Goal: Transaction & Acquisition: Purchase product/service

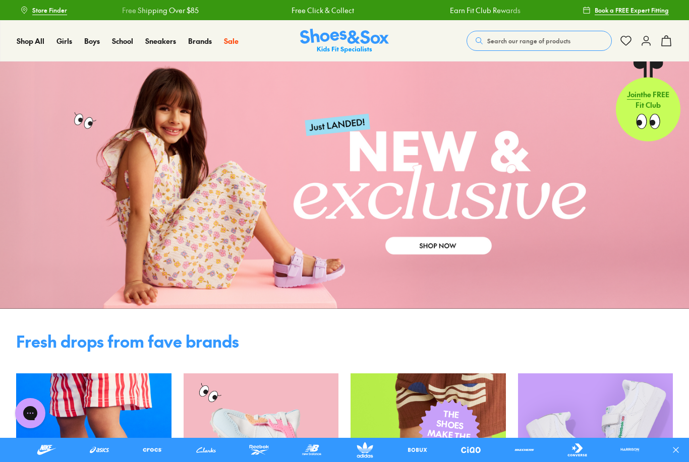
click at [142, 182] on span "Boots" at bounding box center [133, 184] width 20 height 12
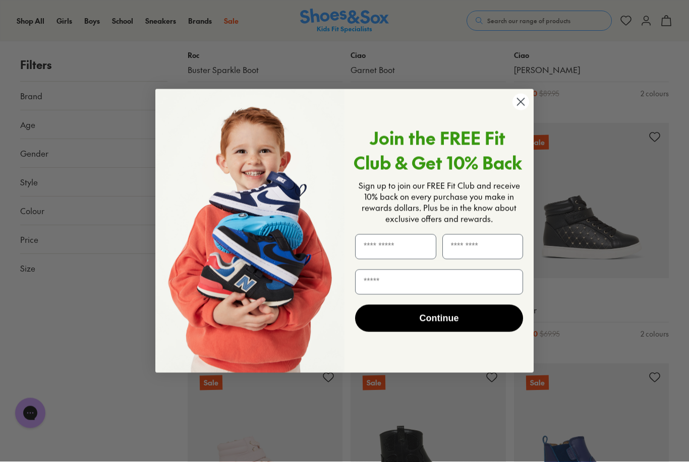
scroll to position [2610, 0]
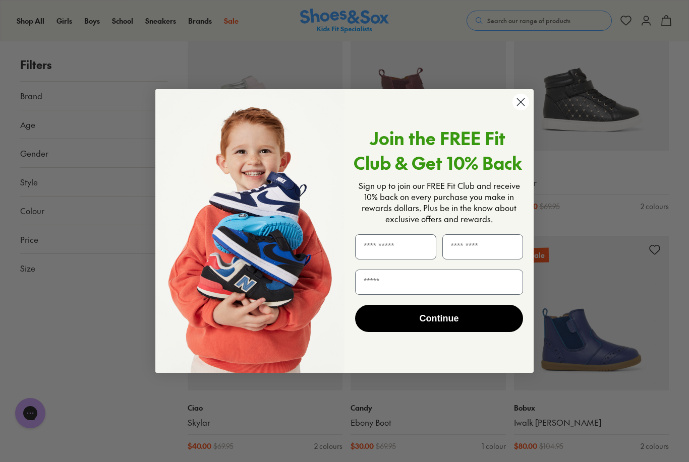
click at [521, 110] on circle "Close dialog" at bounding box center [520, 102] width 17 height 17
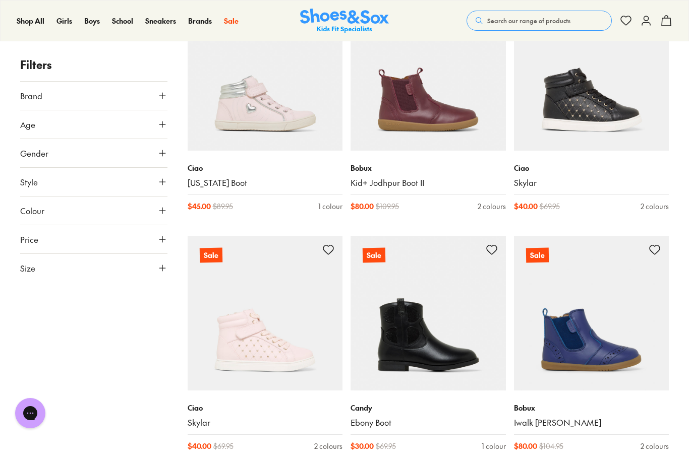
click at [53, 274] on button "Size" at bounding box center [93, 268] width 147 height 28
click at [107, 340] on button "23" at bounding box center [109, 338] width 32 height 24
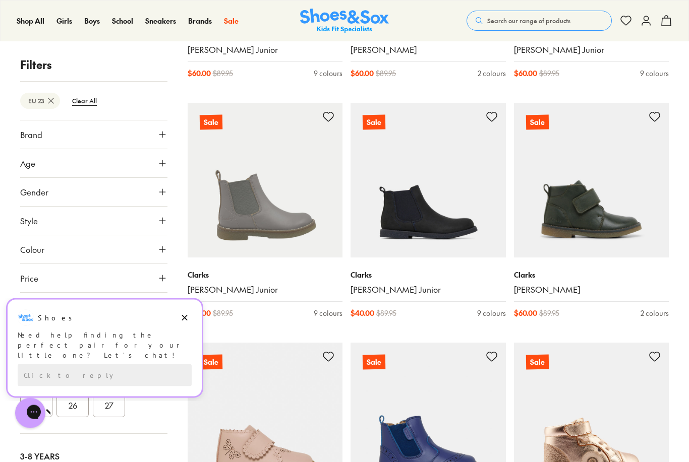
scroll to position [579, 0]
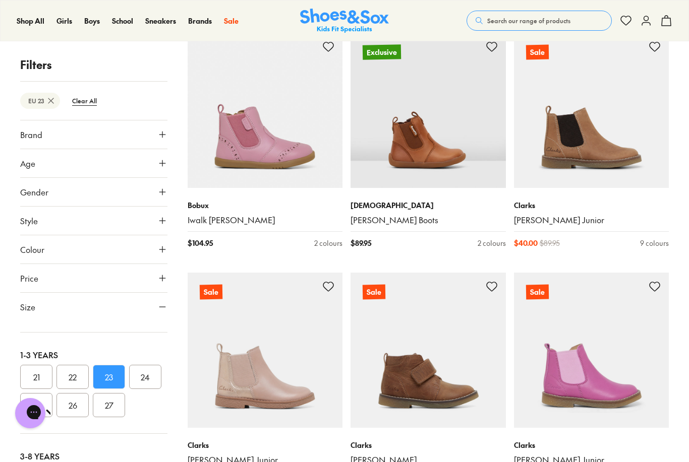
scroll to position [0, 0]
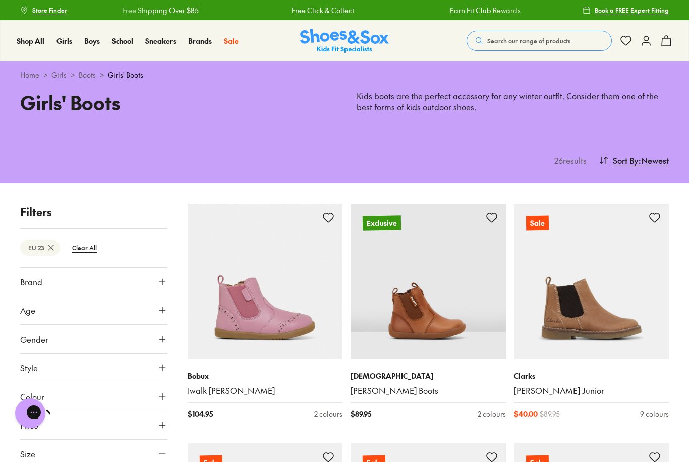
click at [47, 79] on span "New Arrivals" at bounding box center [49, 72] width 56 height 13
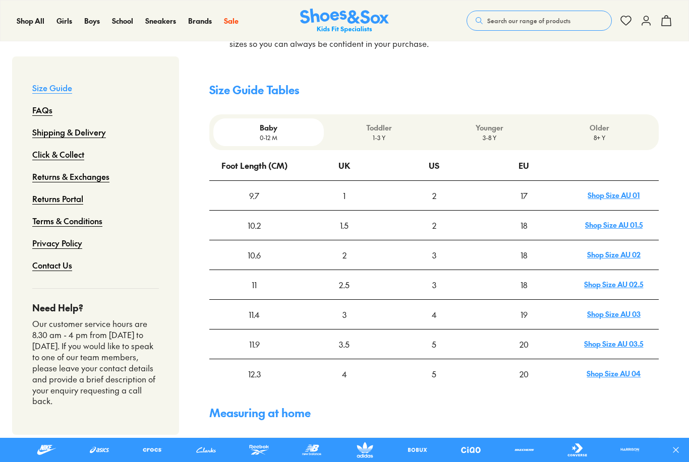
scroll to position [280, 0]
click at [384, 123] on p "Toddler" at bounding box center [379, 128] width 102 height 11
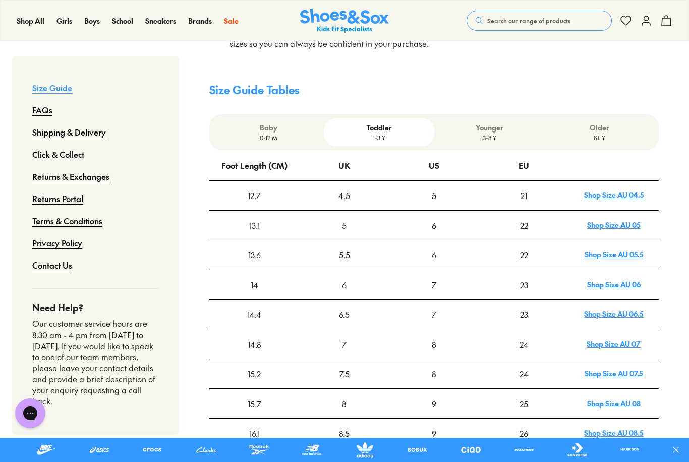
scroll to position [0, 0]
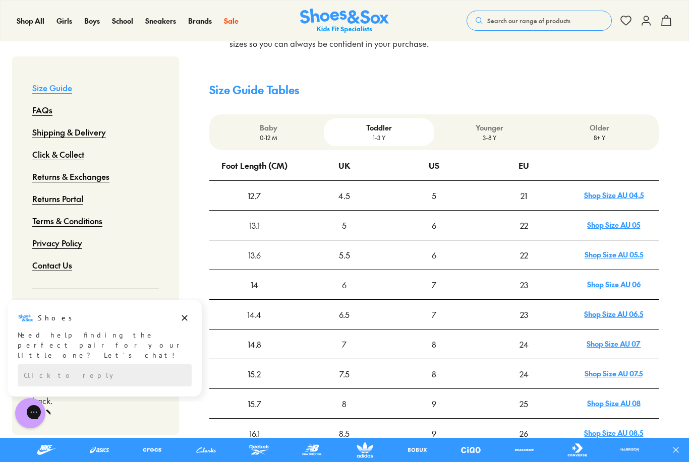
click at [186, 312] on button "Dismiss campaign" at bounding box center [184, 318] width 14 height 14
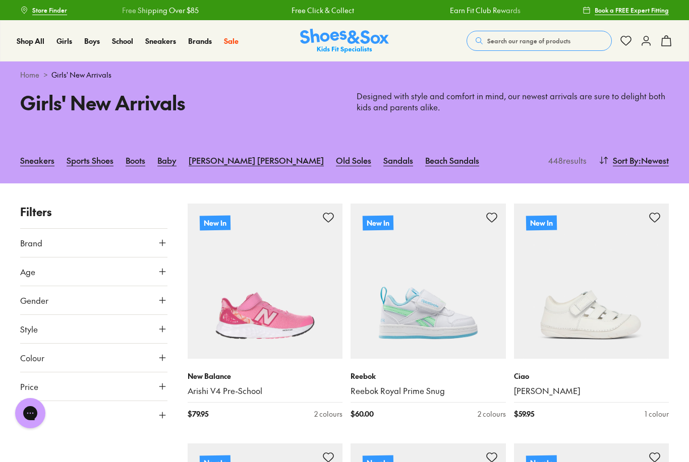
click at [56, 324] on button "Style" at bounding box center [93, 329] width 147 height 28
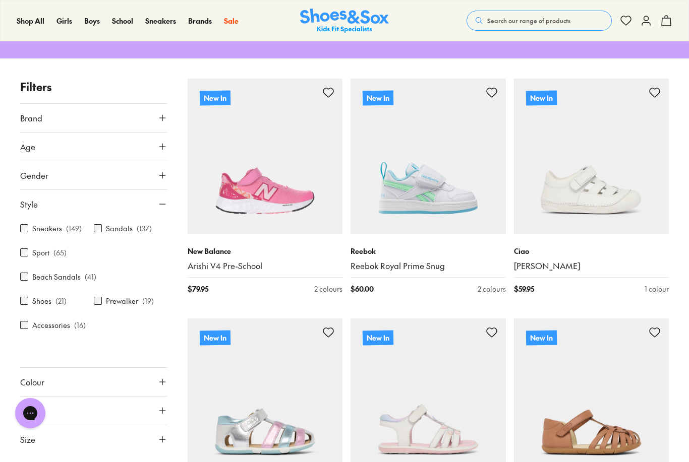
scroll to position [126, 0]
click at [53, 207] on button "Style" at bounding box center [93, 204] width 147 height 28
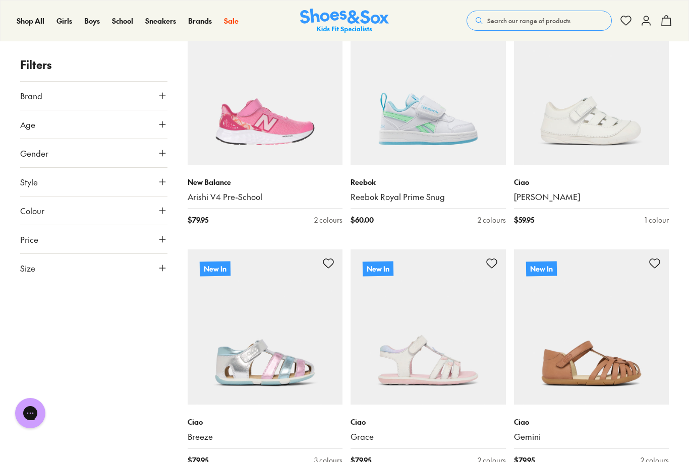
scroll to position [194, 0]
click at [62, 268] on button "Size" at bounding box center [93, 268] width 147 height 28
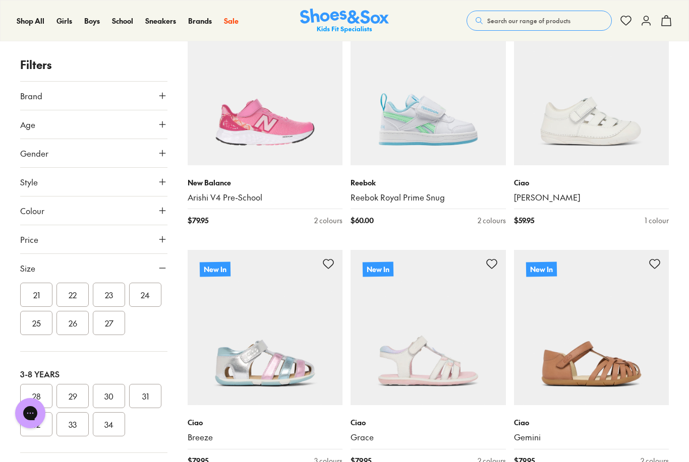
scroll to position [130, 0]
click at [105, 291] on button "23" at bounding box center [109, 297] width 32 height 24
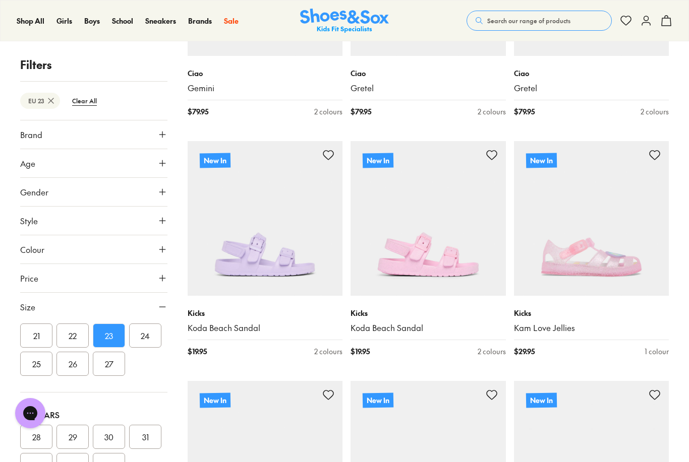
scroll to position [540, 0]
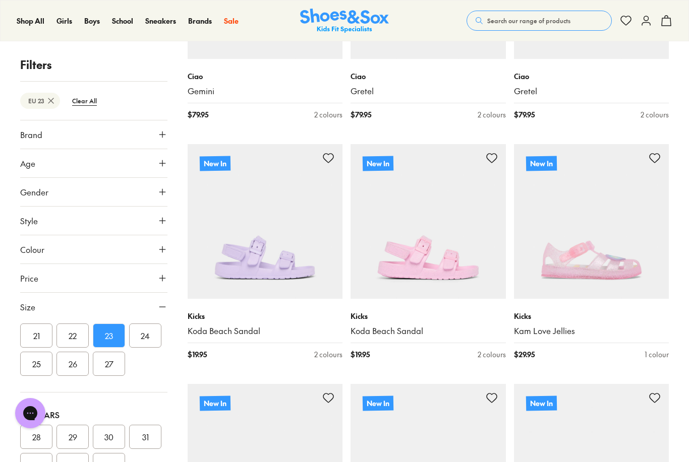
click at [599, 264] on img at bounding box center [591, 221] width 155 height 155
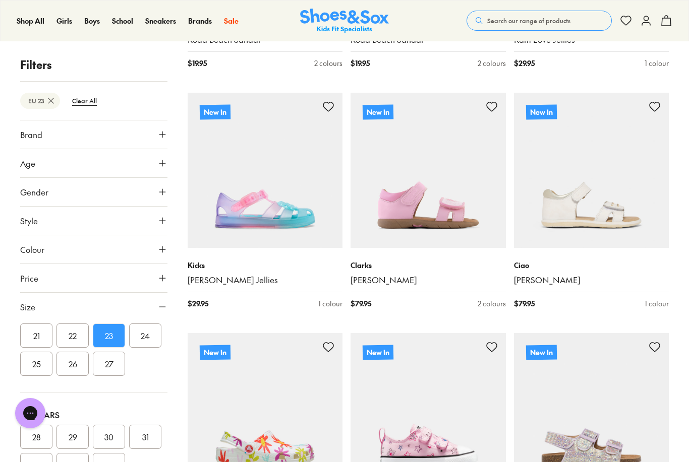
scroll to position [819, 0]
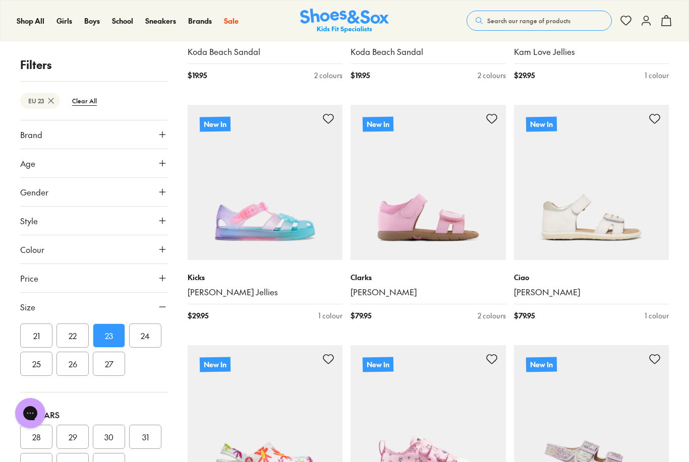
click at [388, 225] on img at bounding box center [427, 182] width 155 height 155
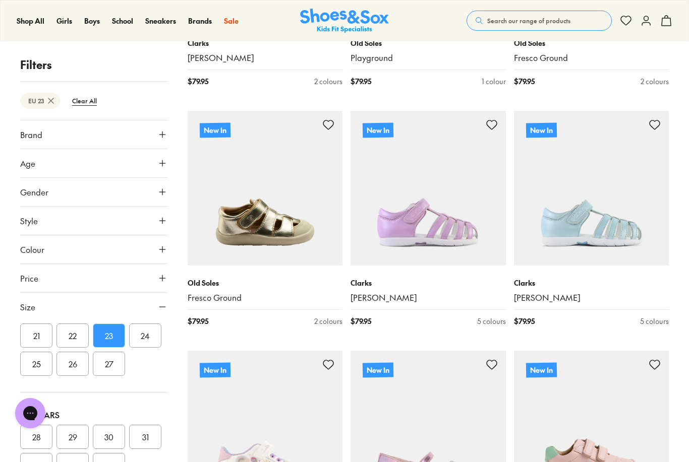
scroll to position [1811, 0]
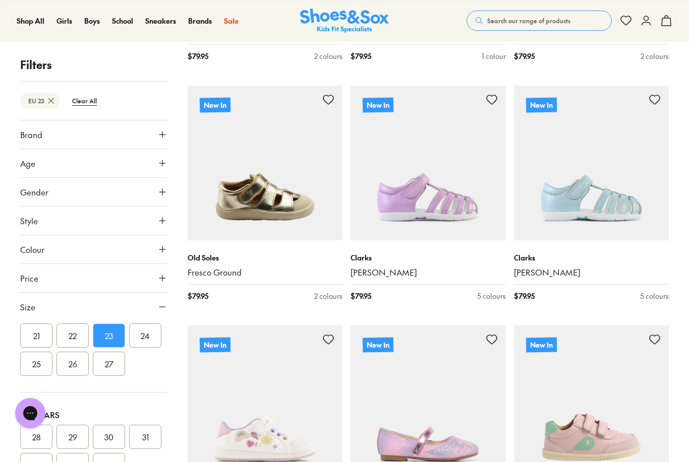
click at [627, 192] on img at bounding box center [591, 163] width 155 height 155
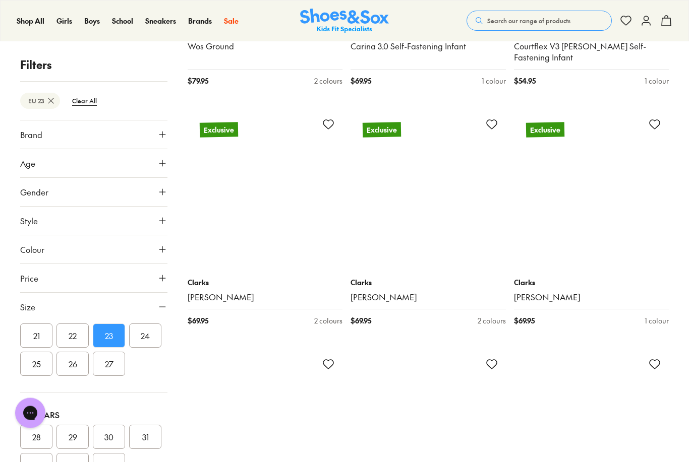
scroll to position [4679, 0]
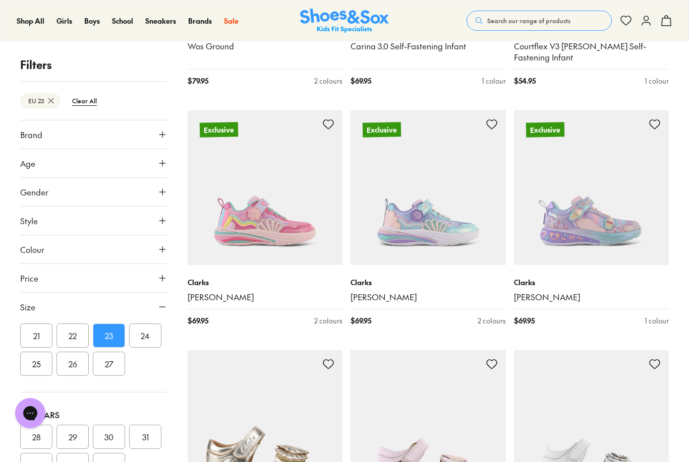
click at [243, 198] on img at bounding box center [265, 187] width 155 height 155
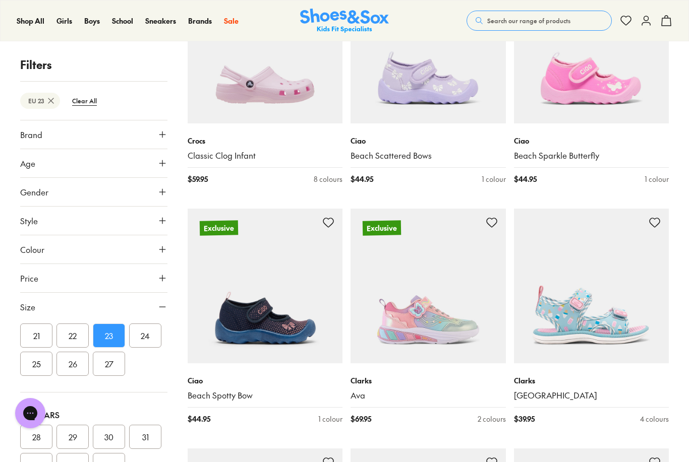
scroll to position [6306, 0]
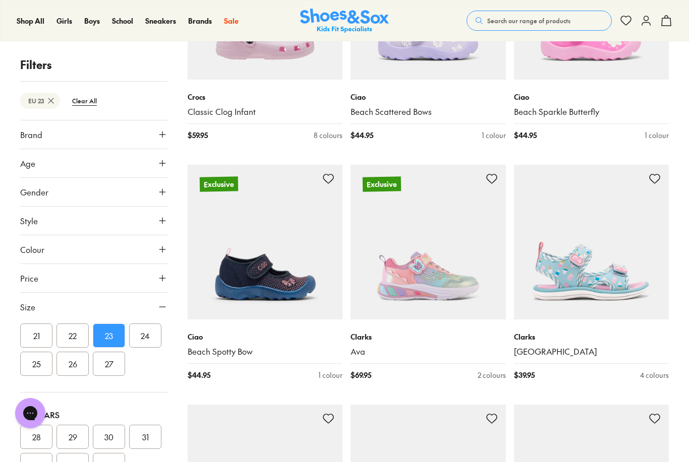
click at [404, 247] on img at bounding box center [427, 242] width 155 height 155
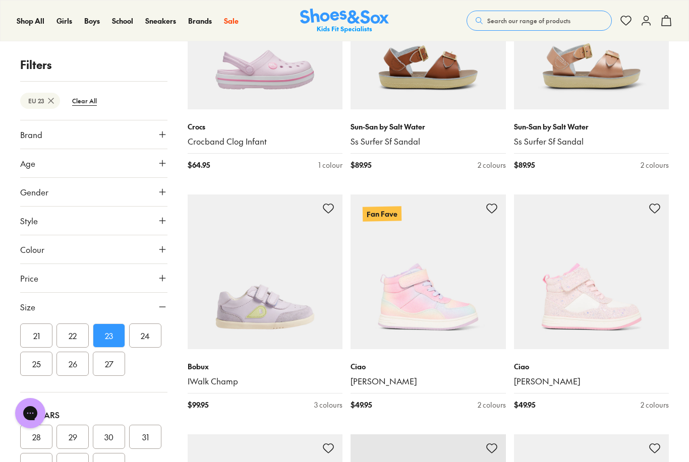
scroll to position [6806, 0]
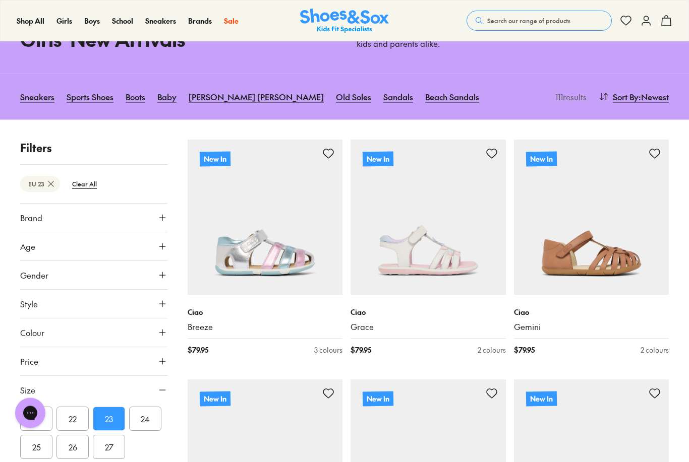
scroll to position [73, 0]
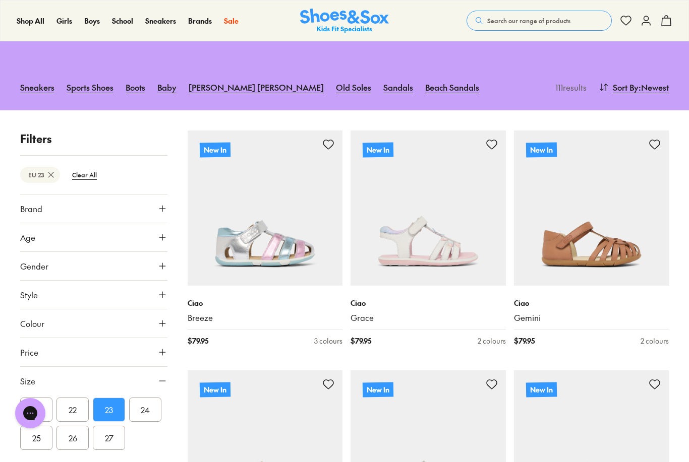
click at [0, 0] on div at bounding box center [0, 0] width 0 height 0
click at [0, 0] on span at bounding box center [0, 0] width 0 height 0
click at [0, 0] on button at bounding box center [0, 0] width 0 height 0
click at [0, 0] on span at bounding box center [0, 0] width 0 height 0
click at [251, 233] on img at bounding box center [265, 208] width 155 height 155
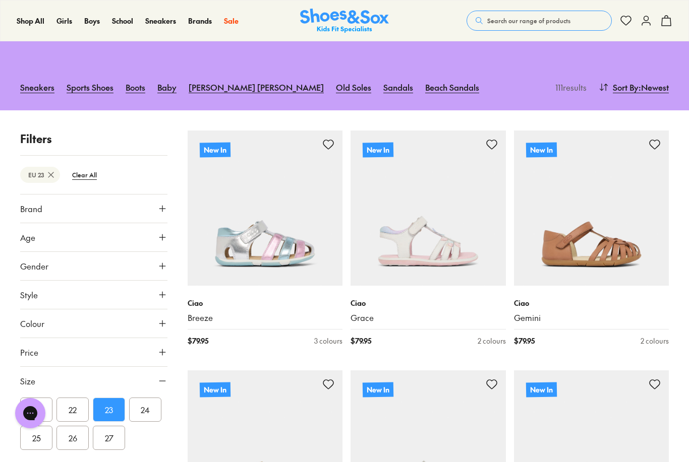
scroll to position [105, 0]
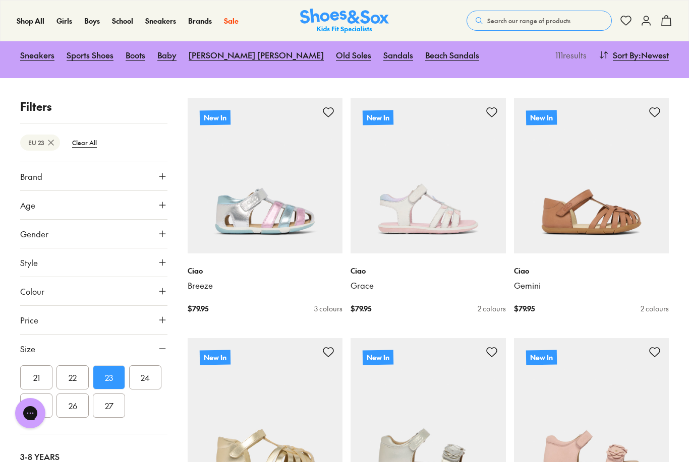
click at [40, 269] on button "Style" at bounding box center [93, 263] width 147 height 28
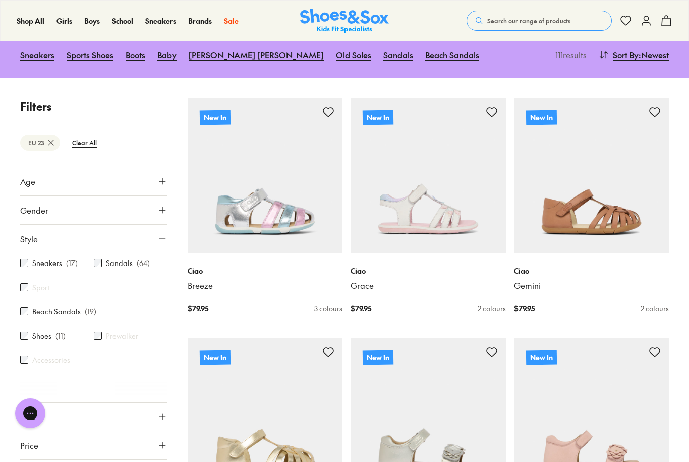
scroll to position [44, 0]
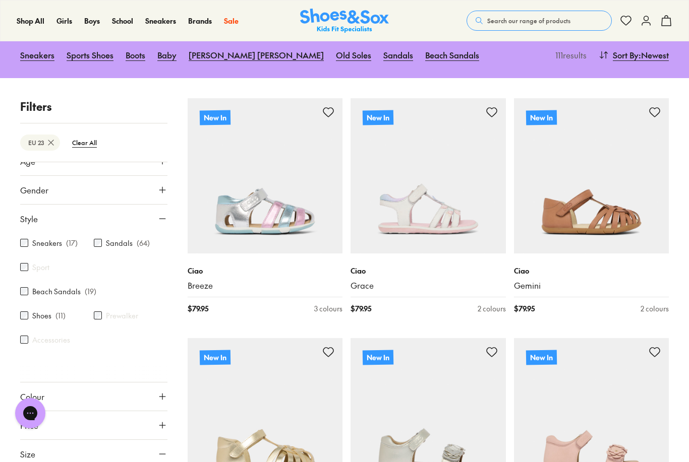
scroll to position [589, 0]
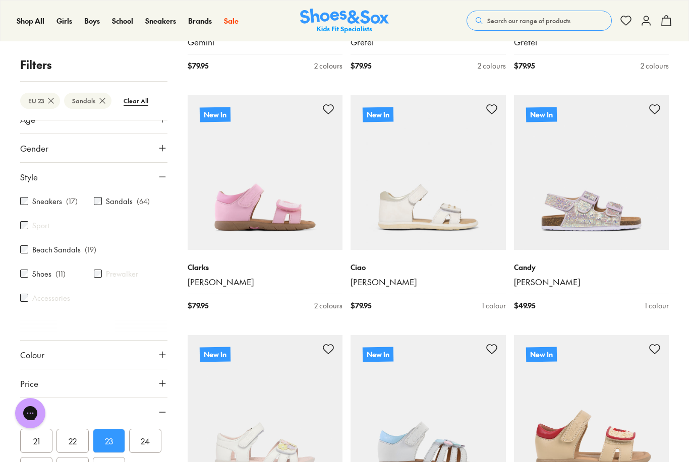
click at [160, 172] on icon at bounding box center [162, 177] width 10 height 10
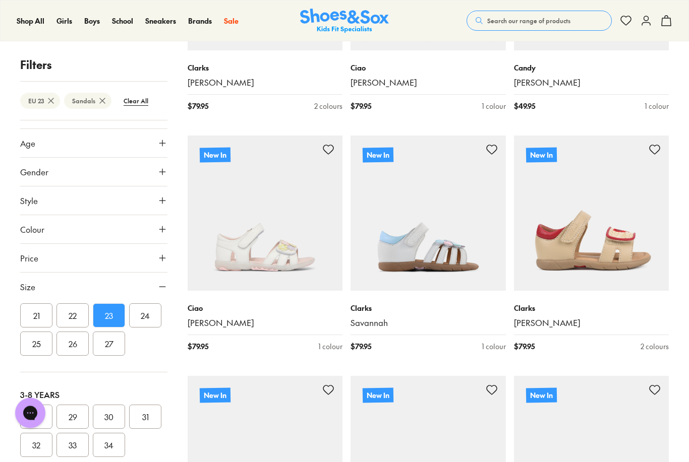
scroll to position [788, 0]
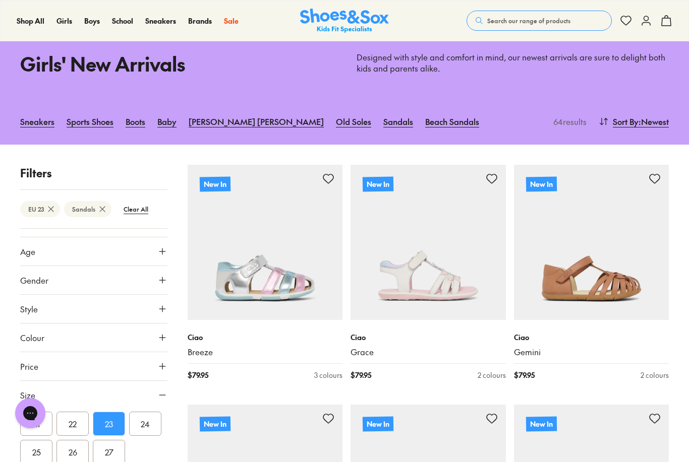
scroll to position [38, 0]
click at [254, 267] on img at bounding box center [265, 242] width 155 height 155
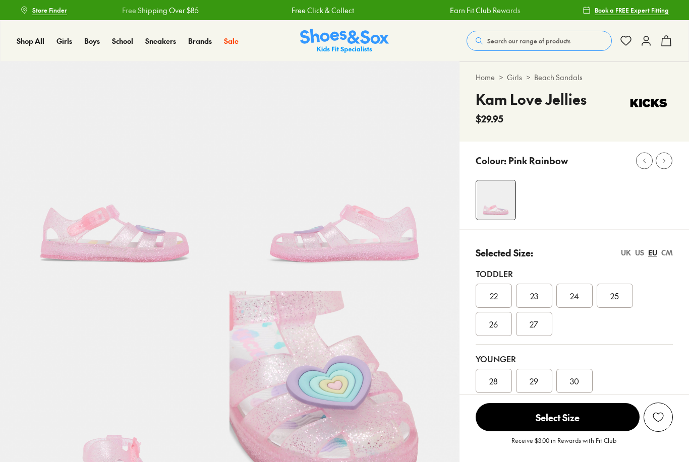
select select "*"
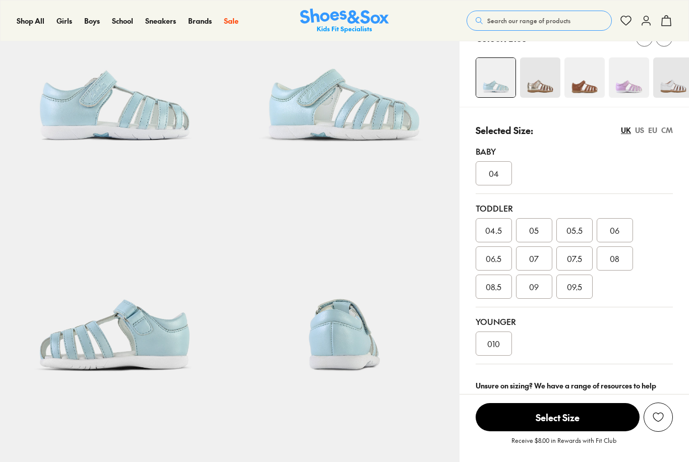
select select "*"
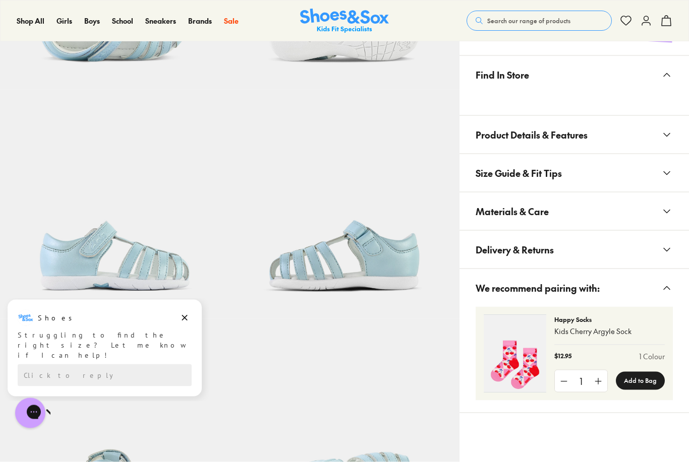
scroll to position [664, 0]
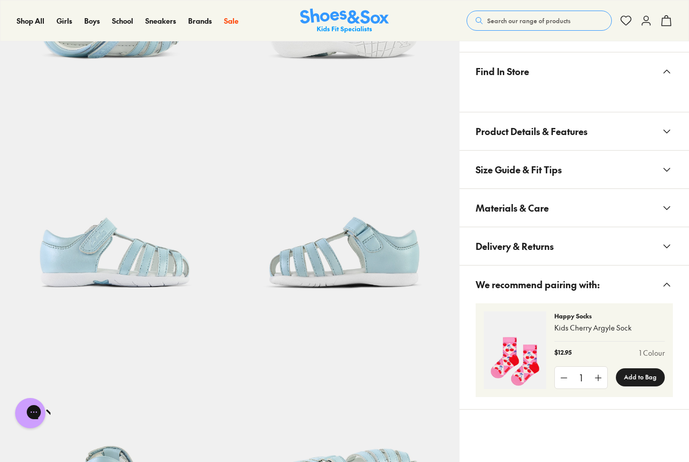
click at [186, 348] on img at bounding box center [114, 430] width 229 height 229
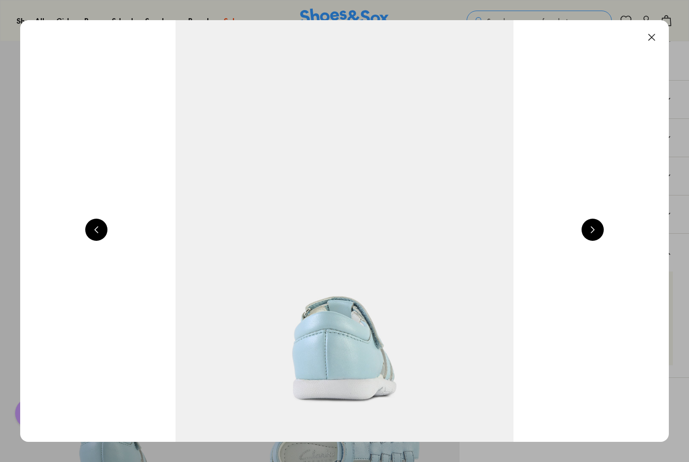
scroll to position [696, 0]
click at [650, 37] on button at bounding box center [651, 37] width 22 height 22
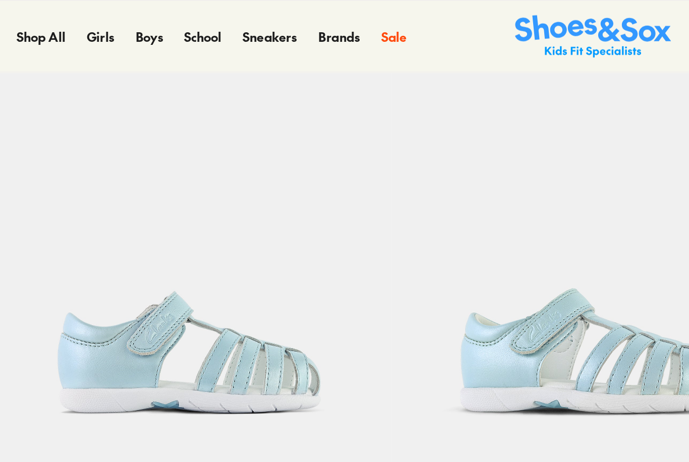
scroll to position [0, 0]
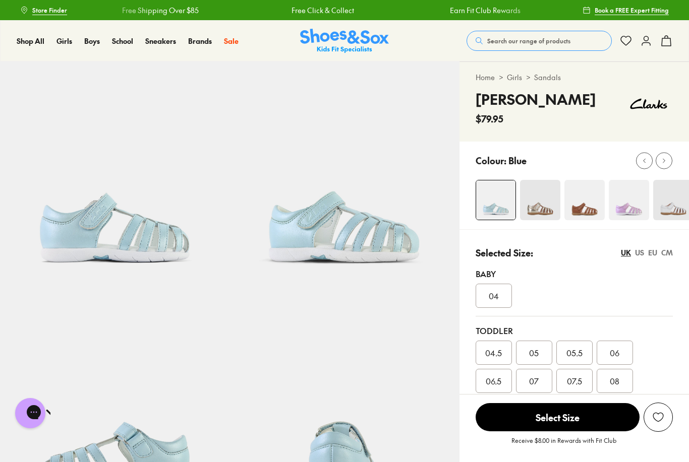
scroll to position [696, 0]
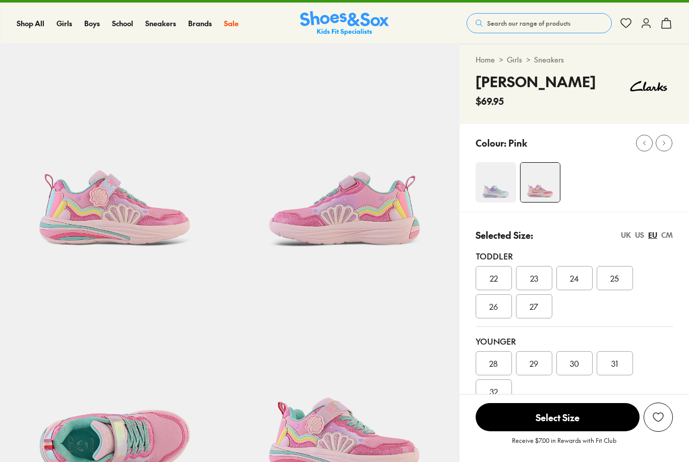
select select "*"
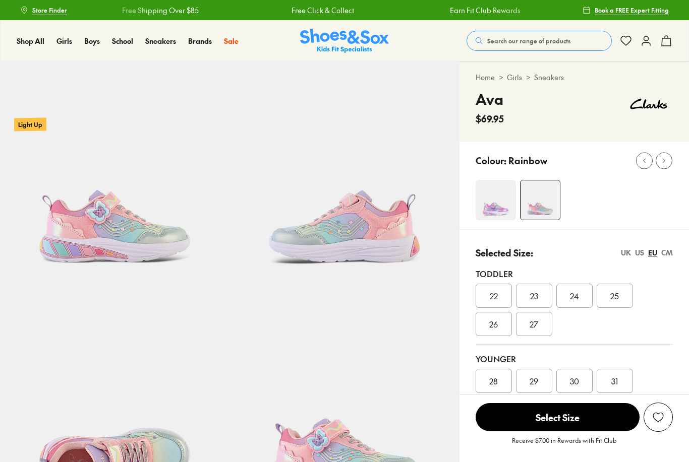
select select "*"
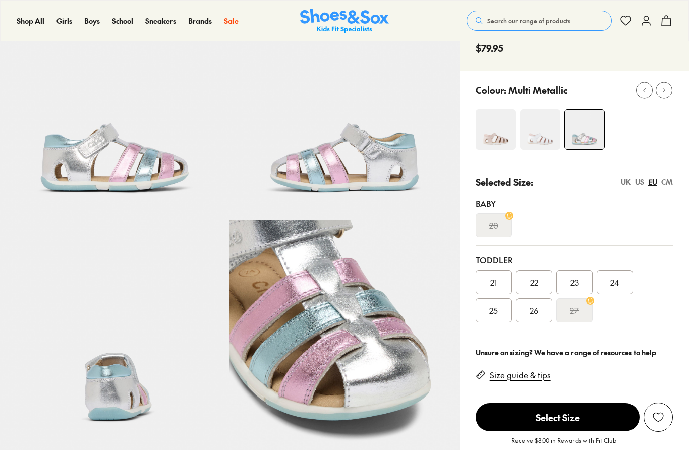
select select "*"
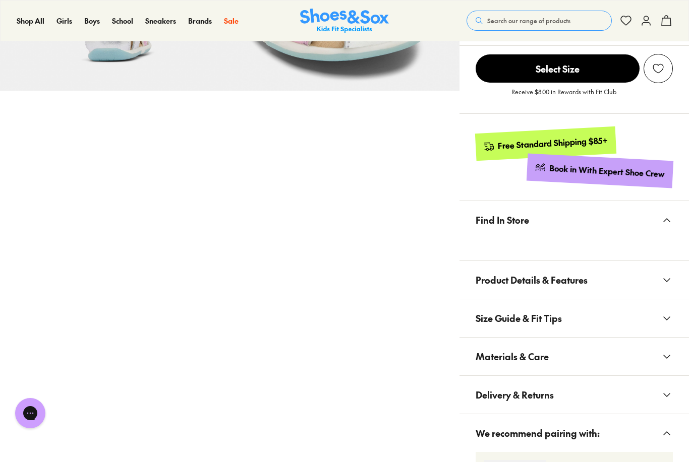
scroll to position [425, 0]
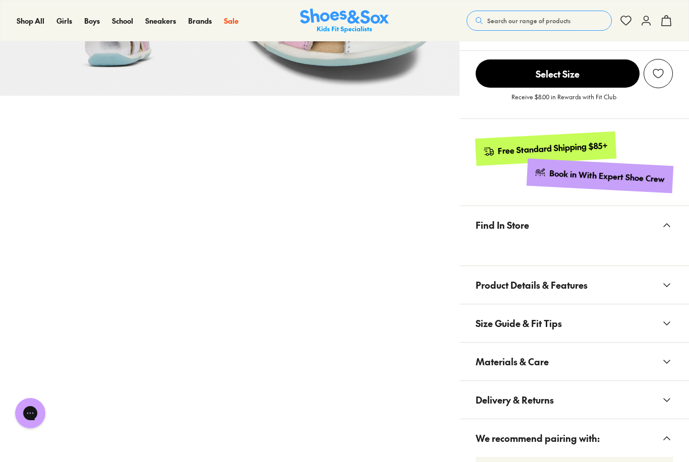
click at [633, 279] on button "Product Details & Features" at bounding box center [573, 285] width 229 height 38
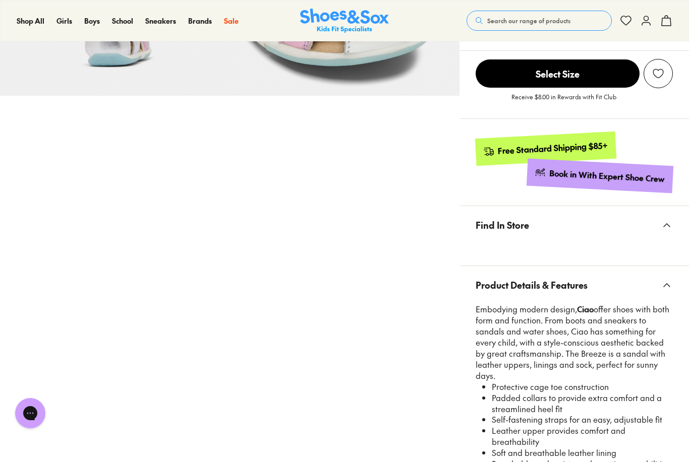
click at [641, 275] on button "Product Details & Features" at bounding box center [573, 285] width 229 height 38
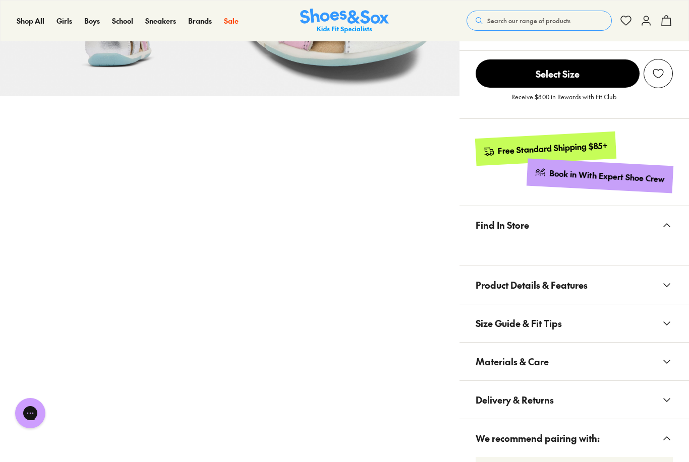
click at [621, 352] on button "Materials & Care" at bounding box center [573, 362] width 229 height 38
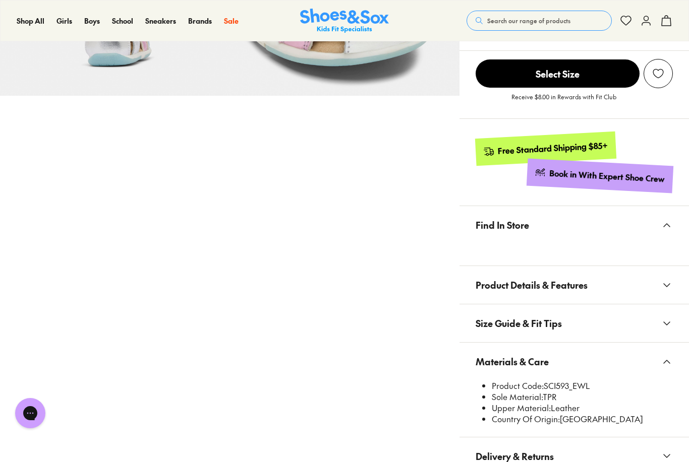
click at [625, 349] on button "Materials & Care" at bounding box center [573, 362] width 229 height 38
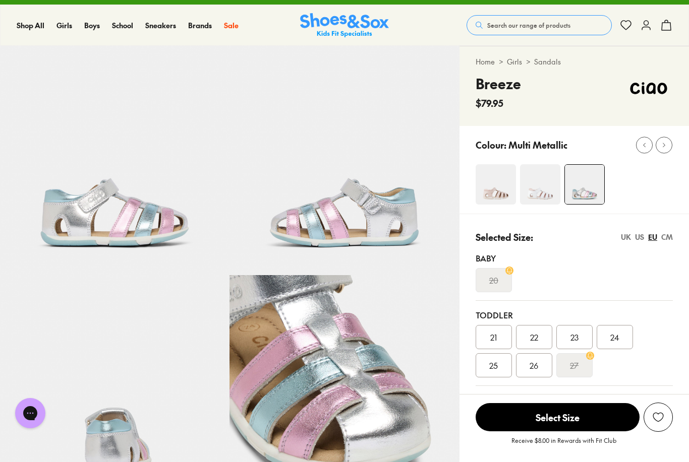
scroll to position [0, 0]
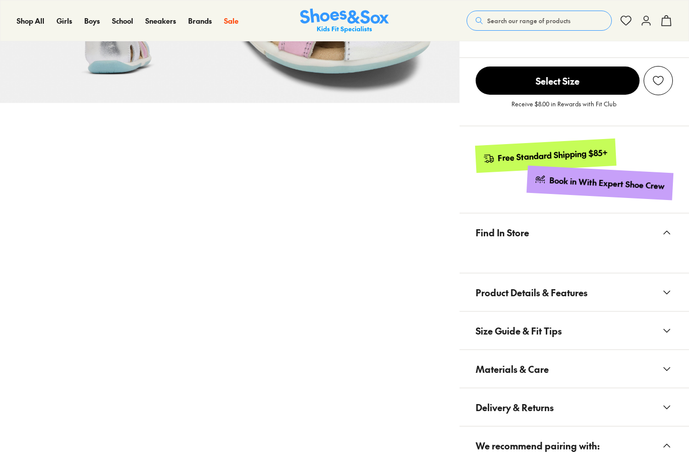
scroll to position [451, 0]
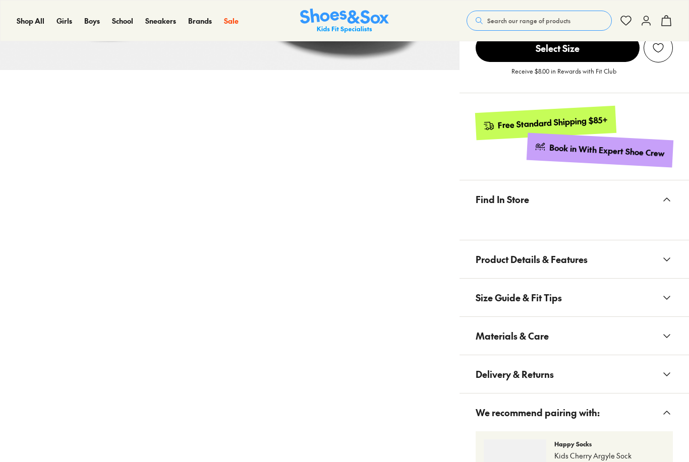
select select "*"
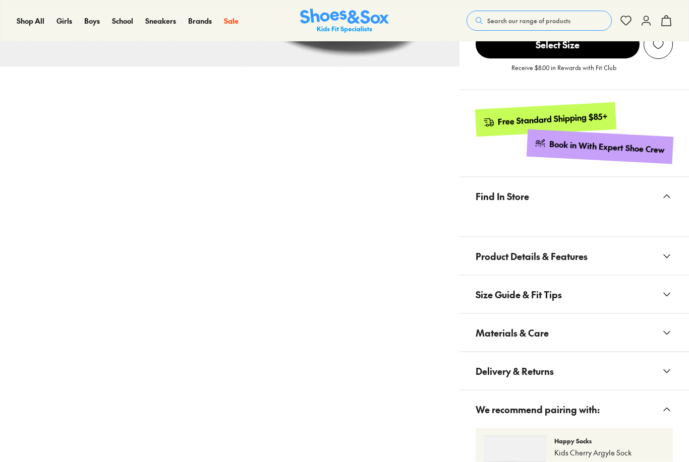
scroll to position [455, 0]
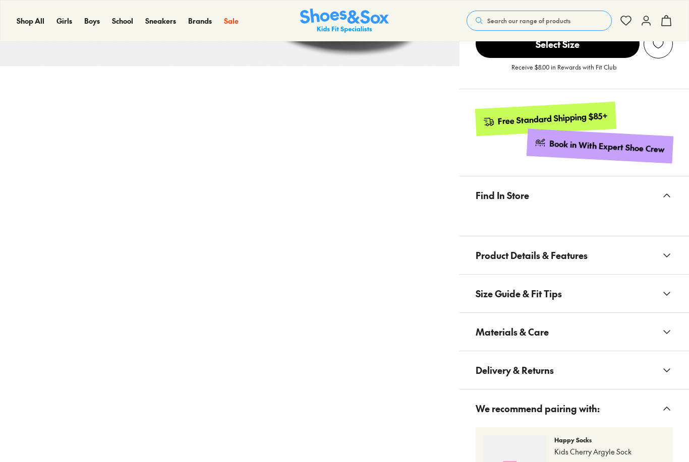
click at [658, 290] on button "Size Guide & Fit Tips" at bounding box center [573, 294] width 229 height 38
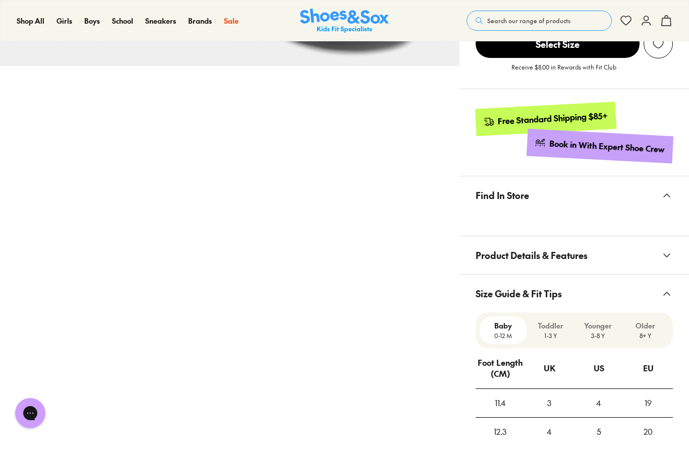
scroll to position [0, 0]
click at [552, 328] on p "Toddler" at bounding box center [549, 326] width 39 height 11
click at [667, 296] on icon at bounding box center [666, 294] width 12 height 12
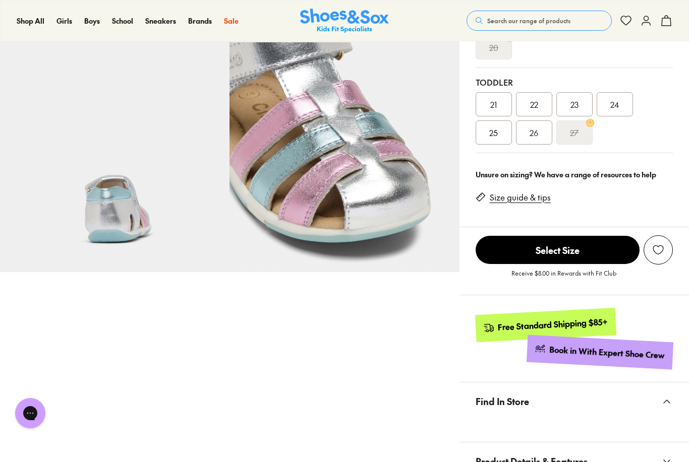
scroll to position [246, 0]
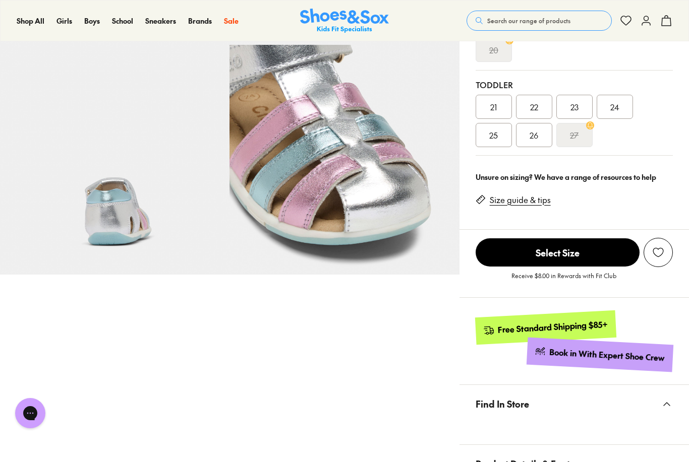
click at [579, 108] on div "23" at bounding box center [574, 107] width 36 height 24
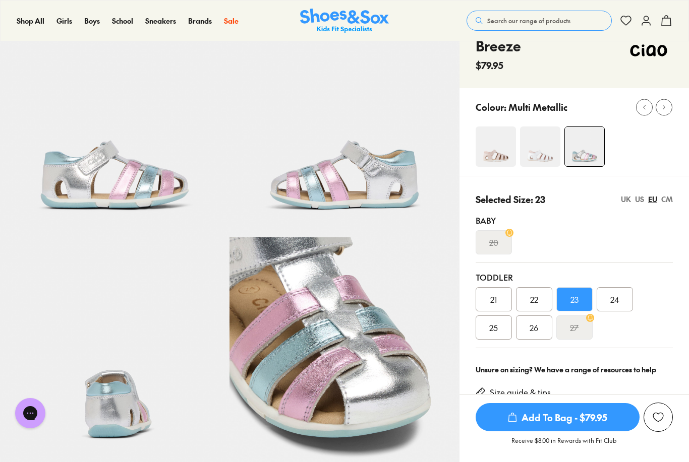
scroll to position [27, 0]
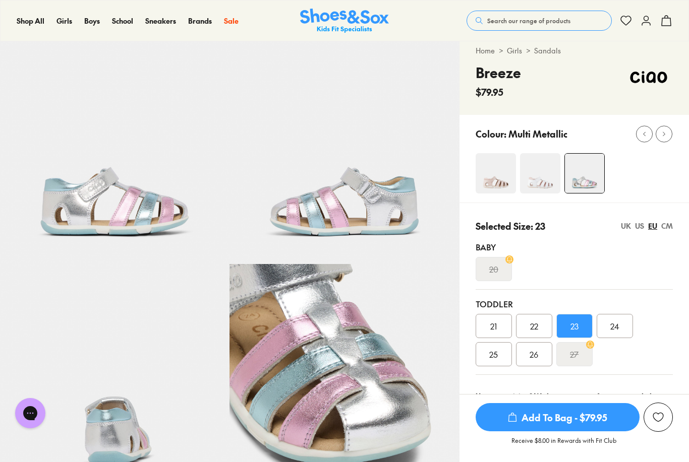
click at [641, 229] on div "US" at bounding box center [639, 226] width 9 height 11
click at [652, 227] on div "EU" at bounding box center [652, 226] width 9 height 11
click at [640, 226] on div "US" at bounding box center [639, 226] width 9 height 11
